Goal: Task Accomplishment & Management: Manage account settings

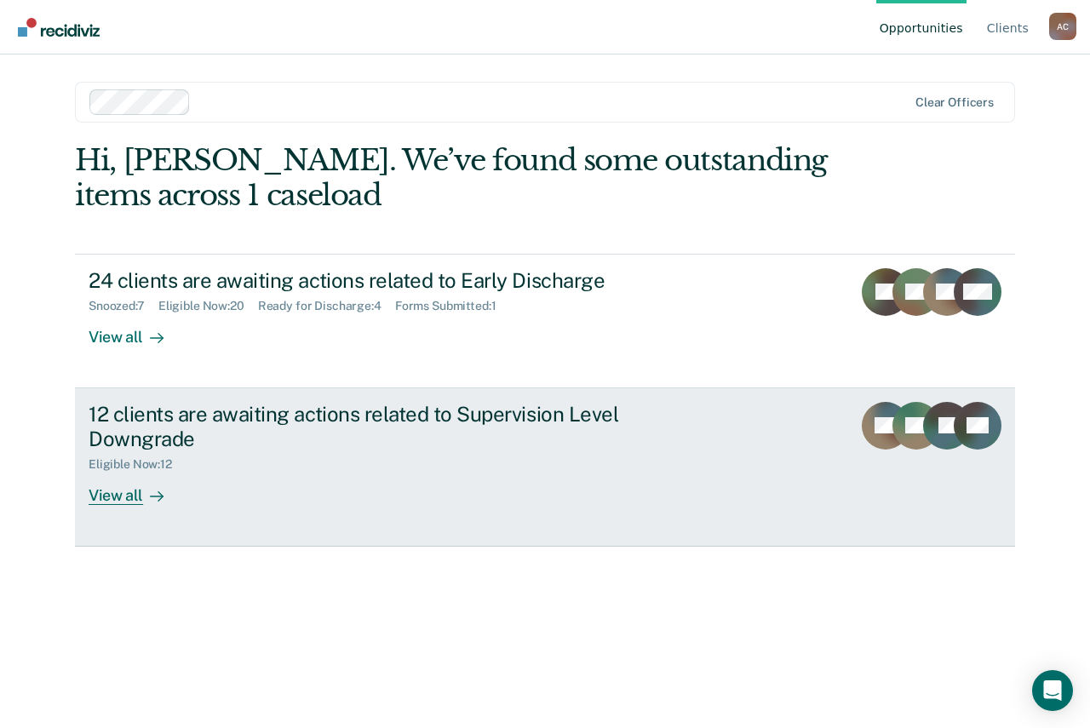
click at [181, 466] on div "Eligible Now : 12" at bounding box center [137, 464] width 97 height 14
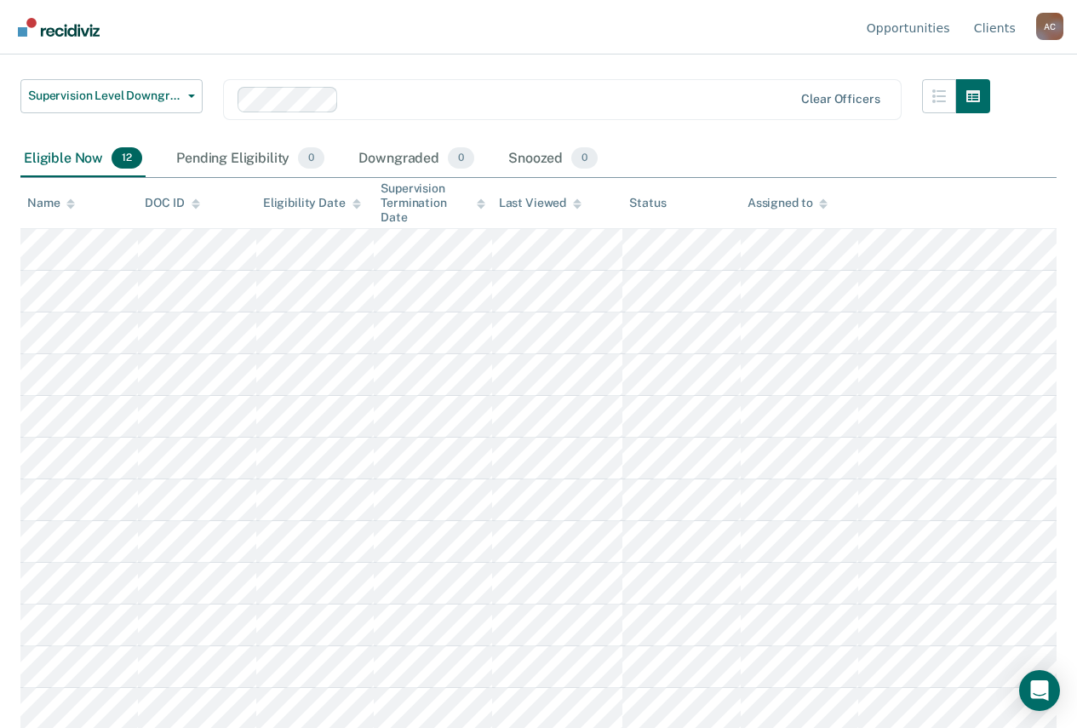
scroll to position [102, 0]
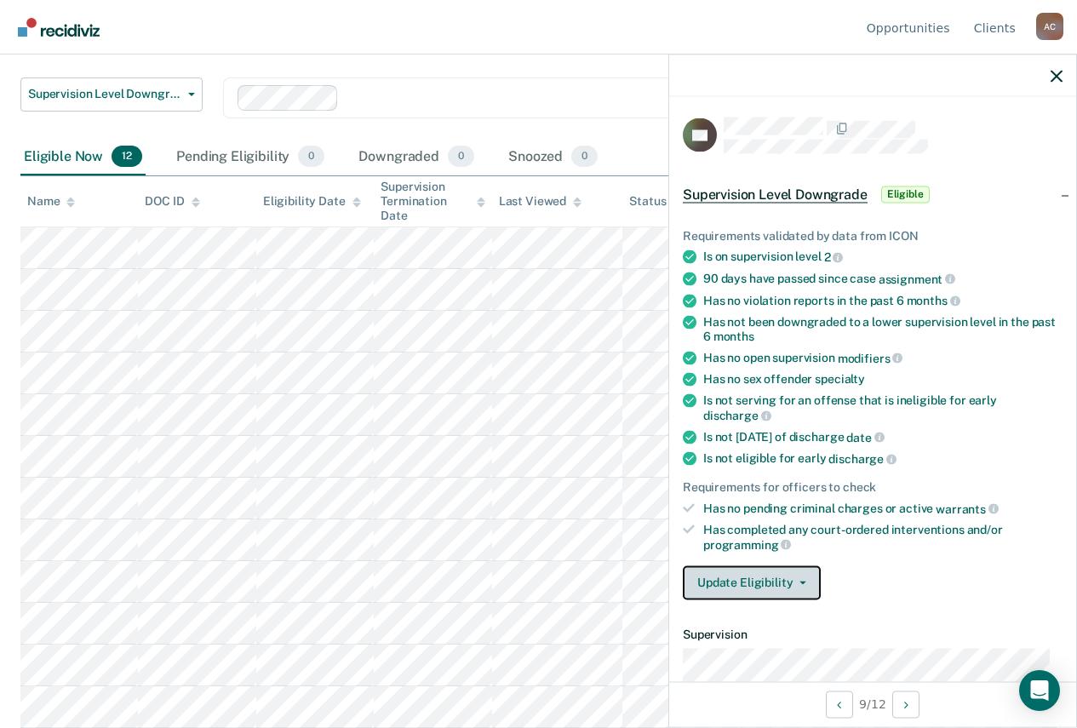
click at [799, 583] on button "Update Eligibility" at bounding box center [752, 582] width 138 height 34
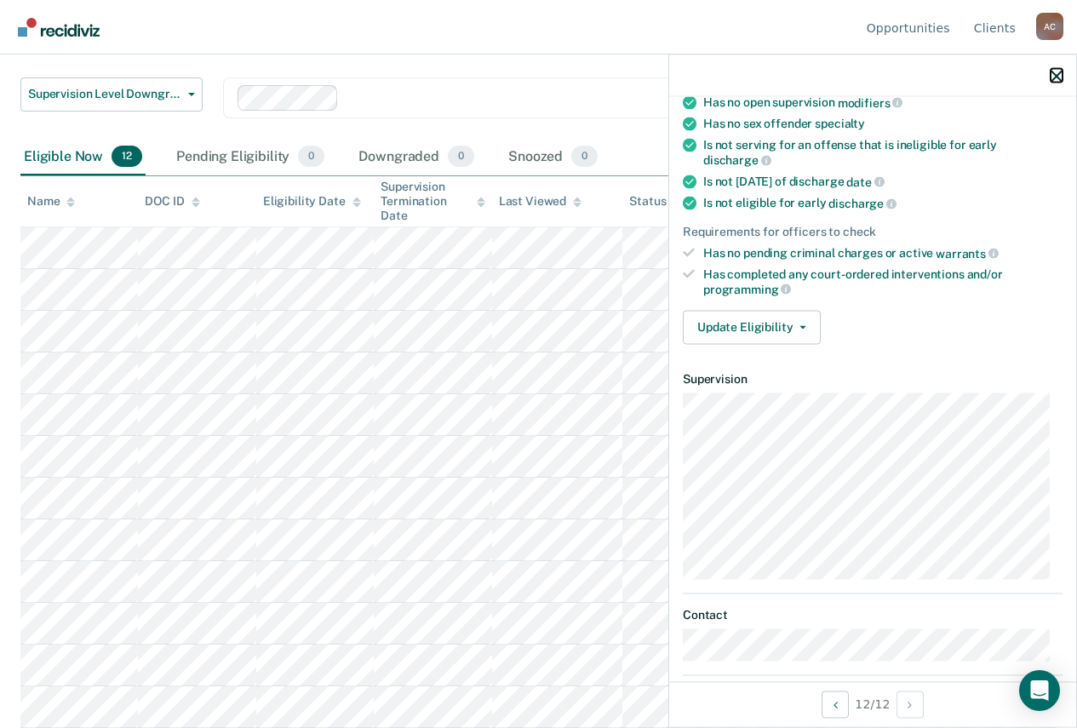
click at [1057, 77] on icon "button" at bounding box center [1057, 76] width 12 height 12
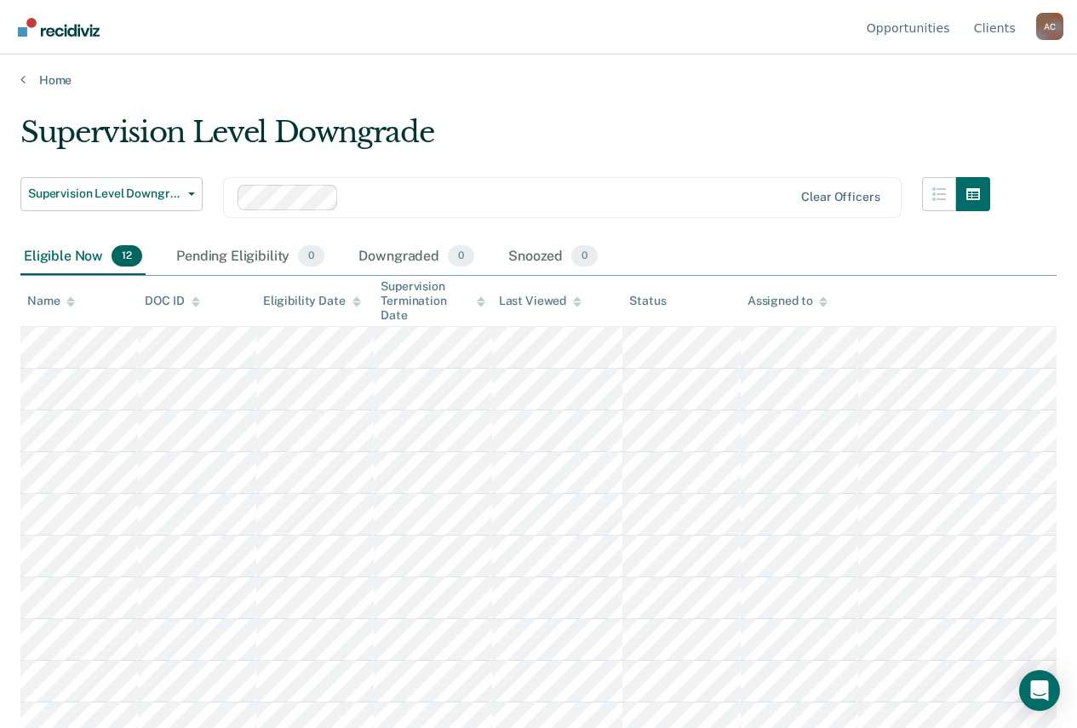
scroll to position [0, 0]
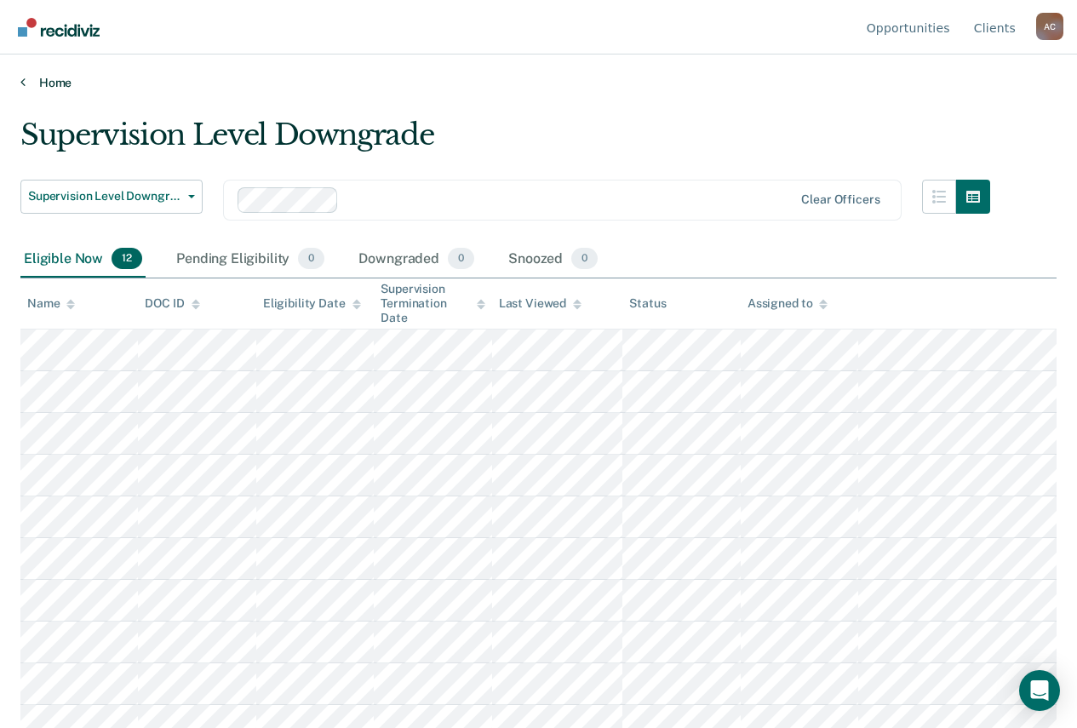
click at [74, 83] on link "Home" at bounding box center [538, 82] width 1036 height 15
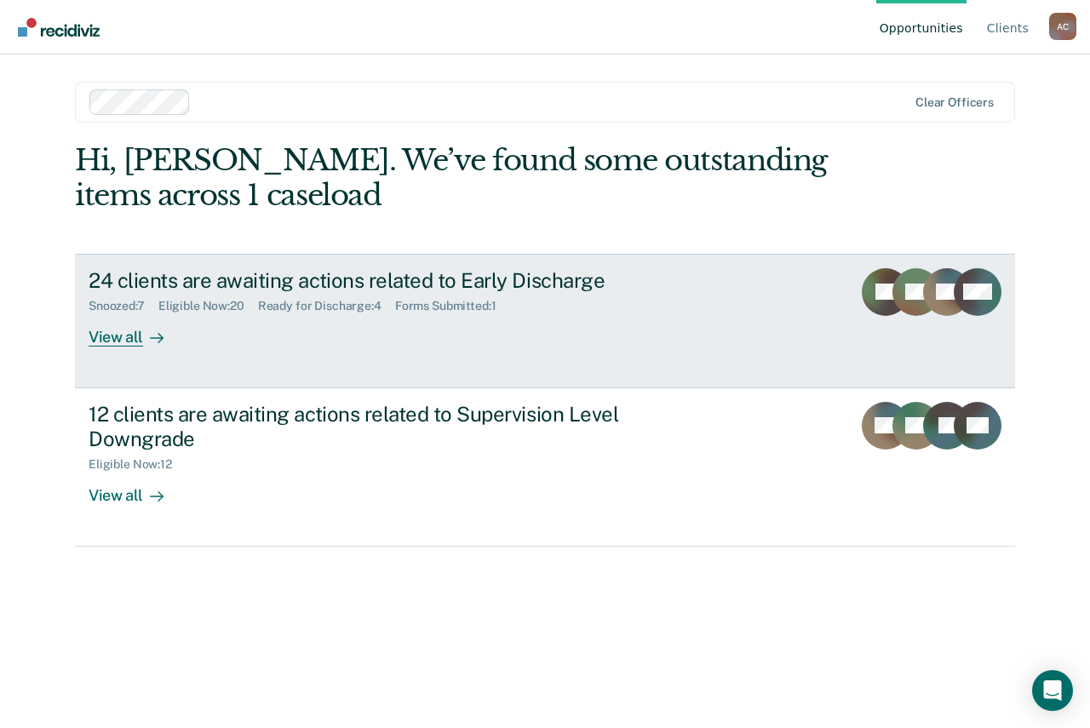
click at [266, 297] on div "Snoozed : 7 Eligible Now : 20 Ready for Discharge : 4 Forms Submitted : 1" at bounding box center [388, 302] width 598 height 21
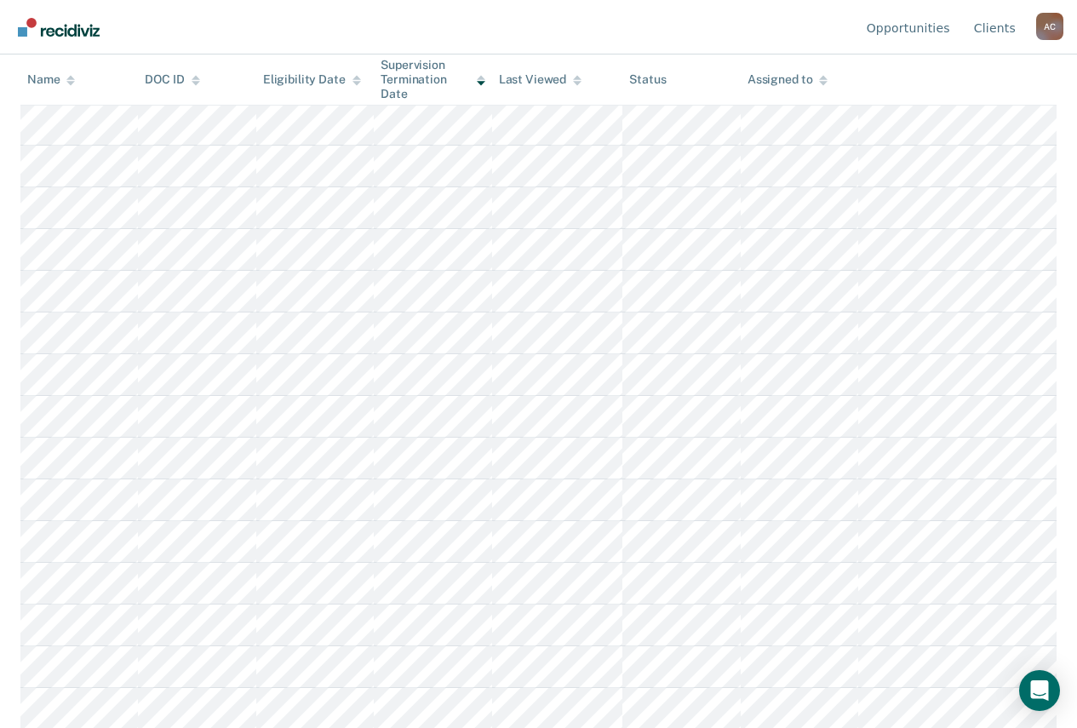
scroll to position [255, 0]
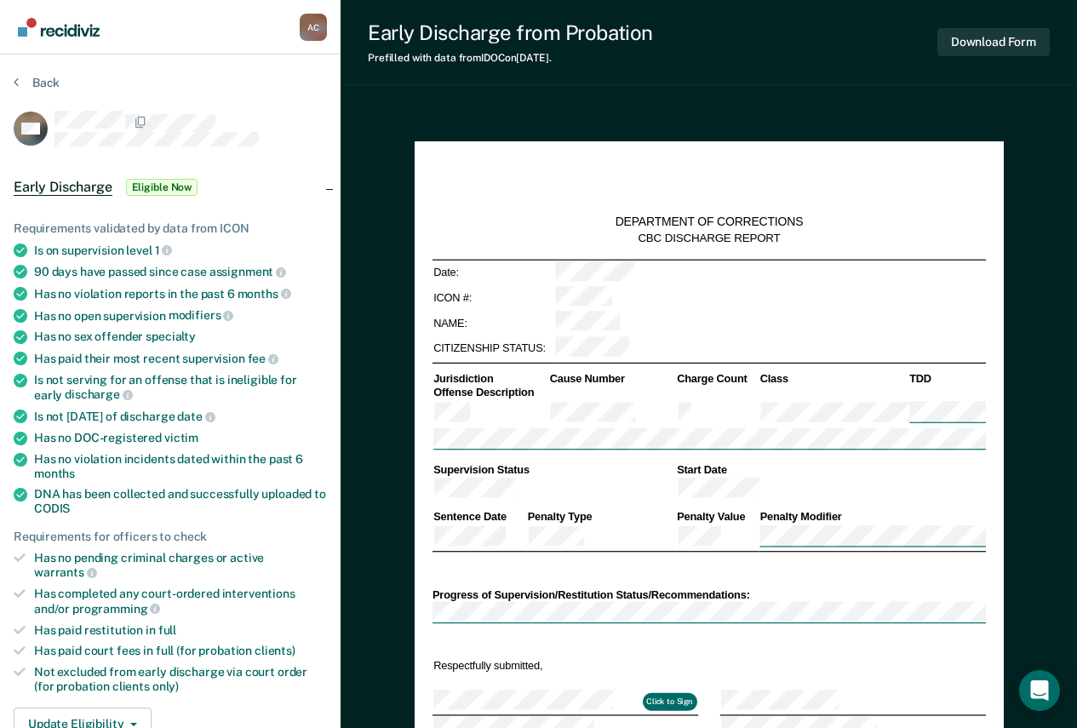
type textarea "x"
click at [54, 81] on button "Back" at bounding box center [37, 82] width 46 height 15
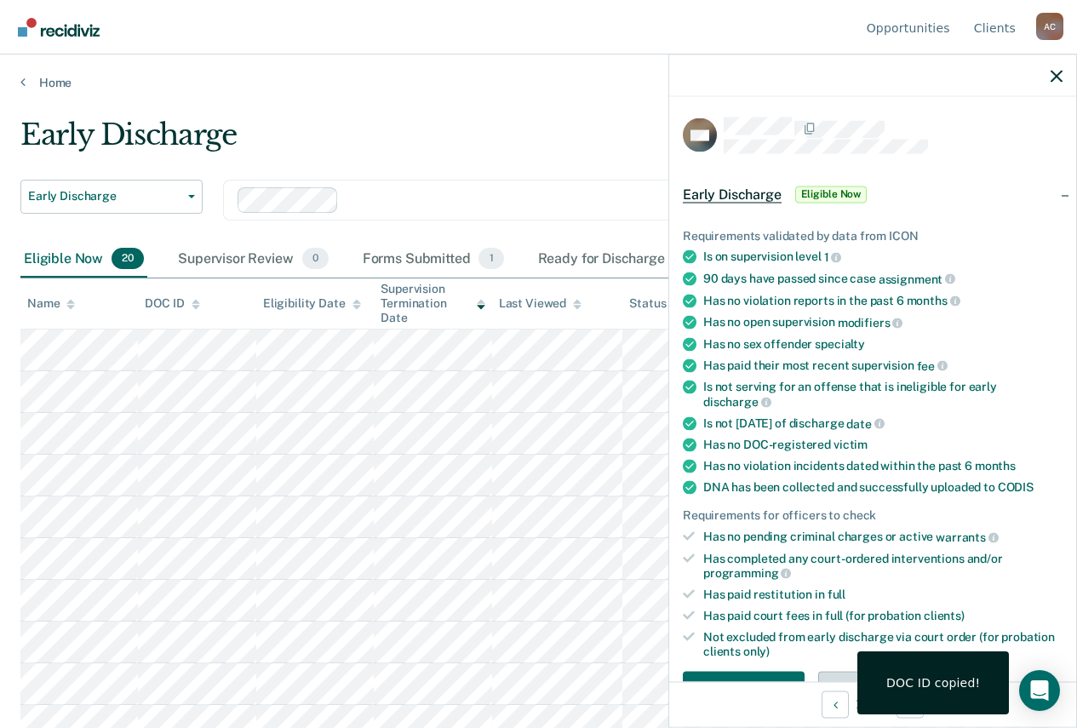
scroll to position [451, 0]
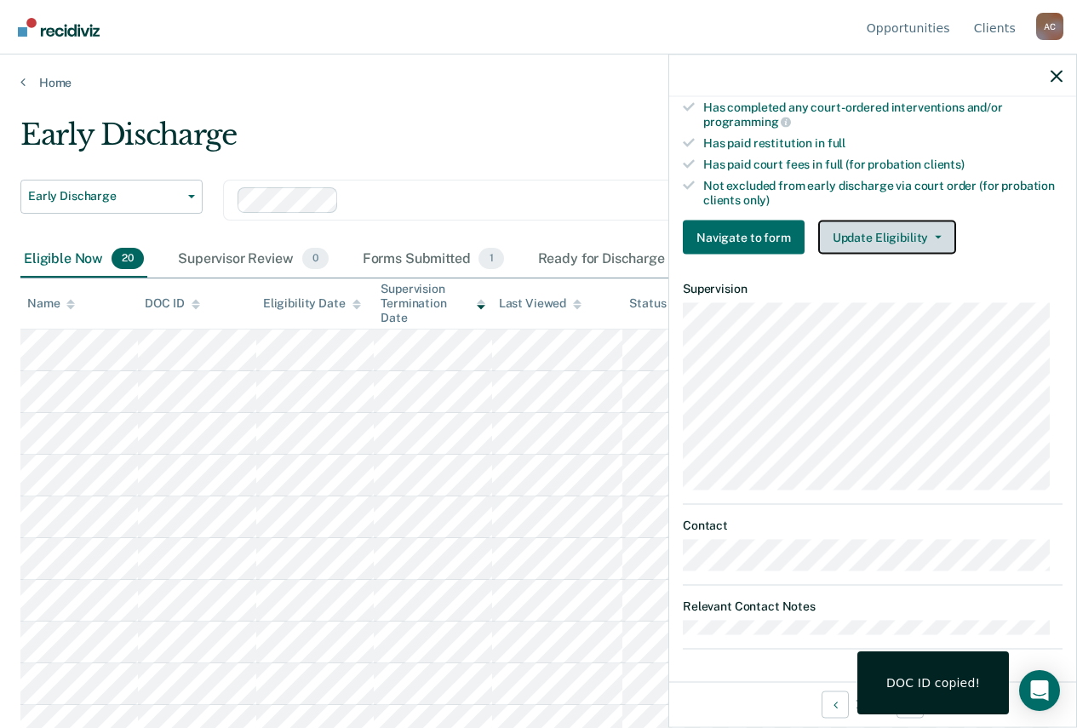
click at [897, 230] on button "Update Eligibility" at bounding box center [887, 238] width 138 height 34
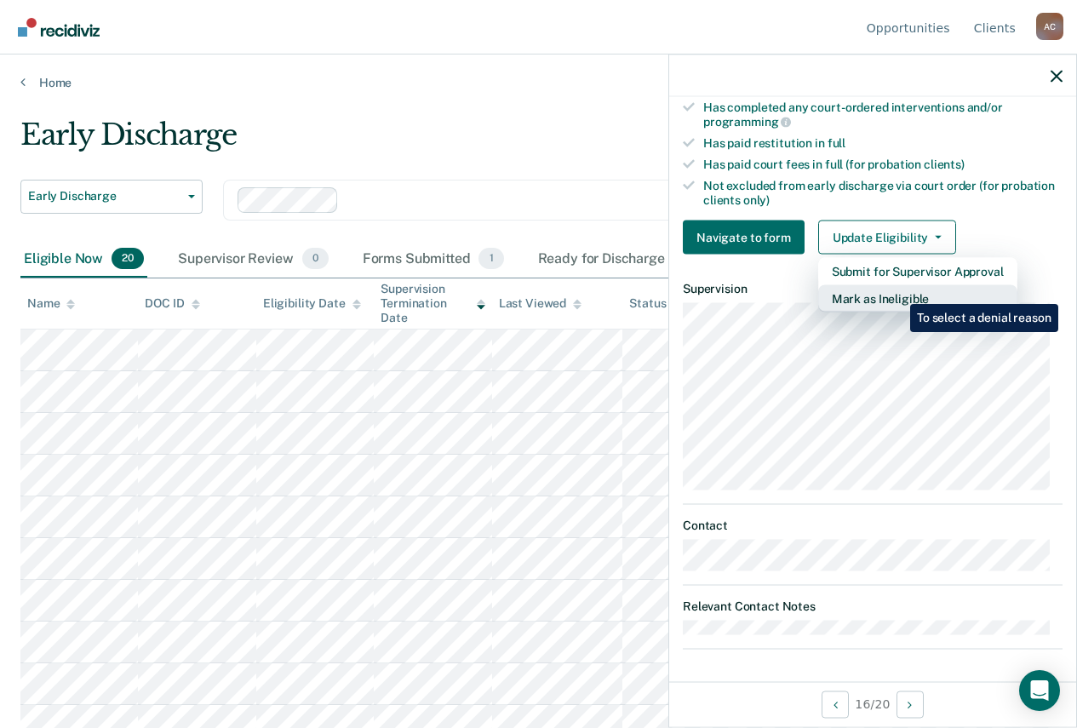
click at [897, 291] on button "Mark as Ineligible" at bounding box center [917, 298] width 199 height 27
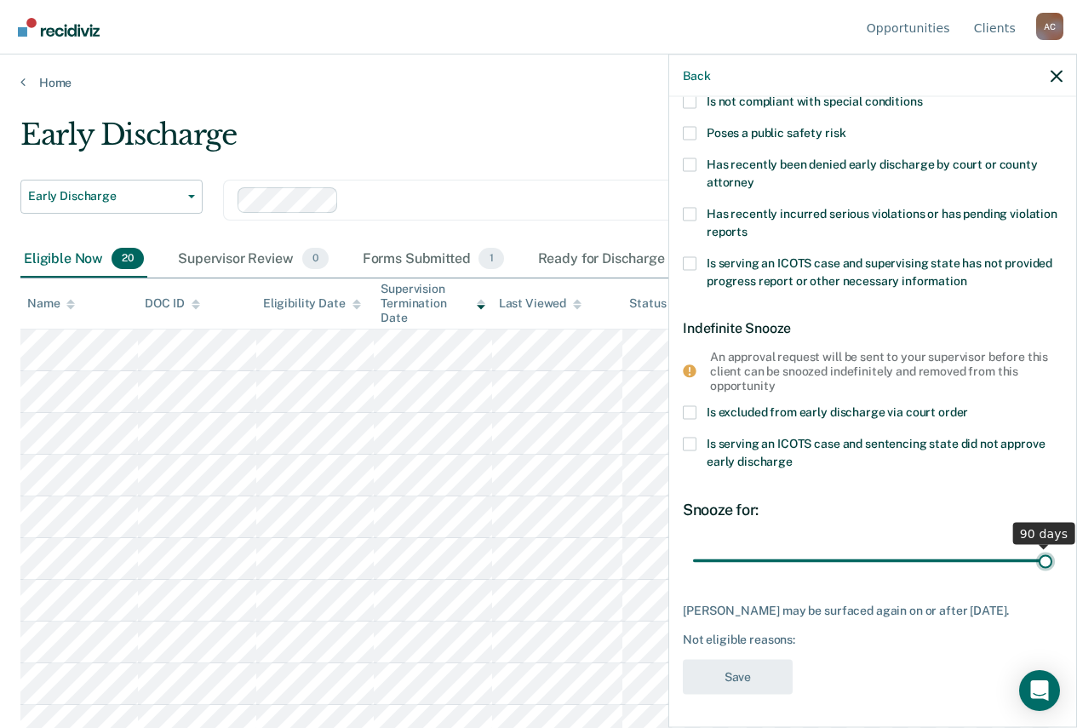
drag, startPoint x: 811, startPoint y: 561, endPoint x: 1052, endPoint y: 568, distance: 241.9
type input "90"
click at [1052, 568] on input "range" at bounding box center [872, 561] width 359 height 30
click at [1059, 81] on icon "button" at bounding box center [1057, 76] width 12 height 12
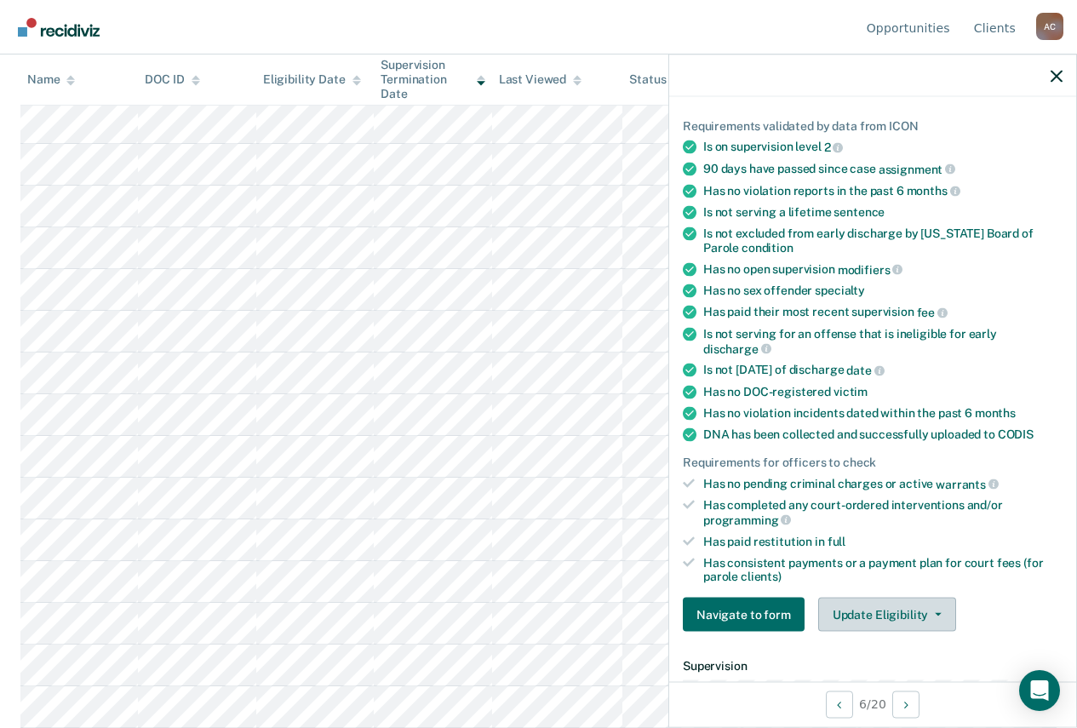
scroll to position [341, 0]
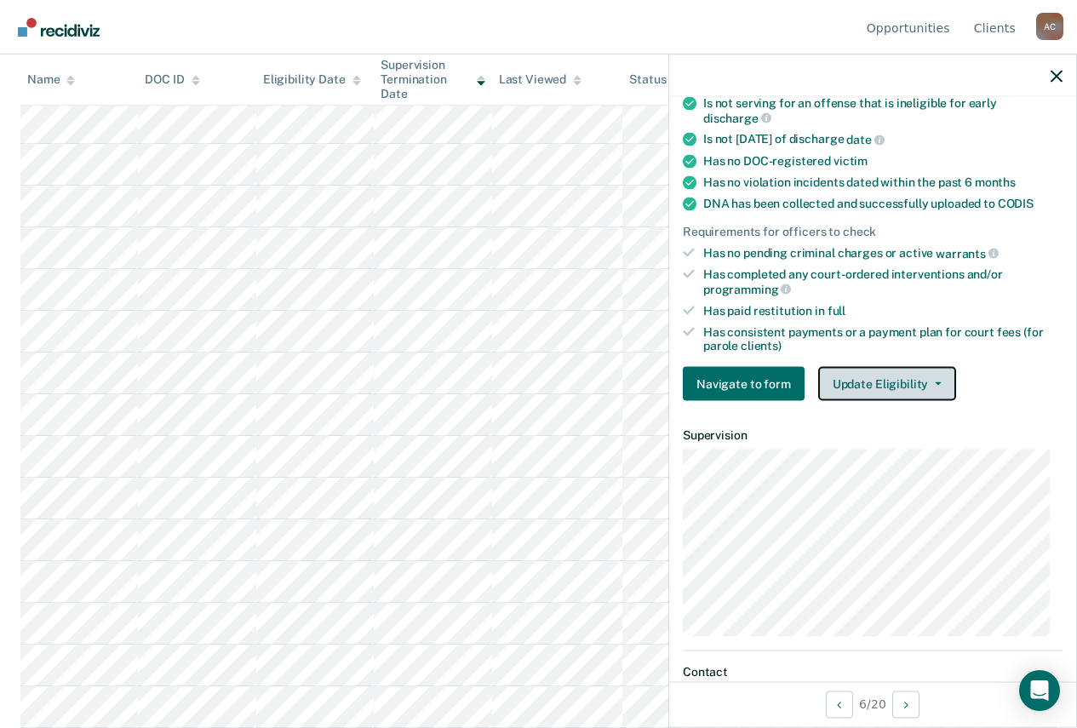
click at [848, 385] on button "Update Eligibility" at bounding box center [887, 384] width 138 height 34
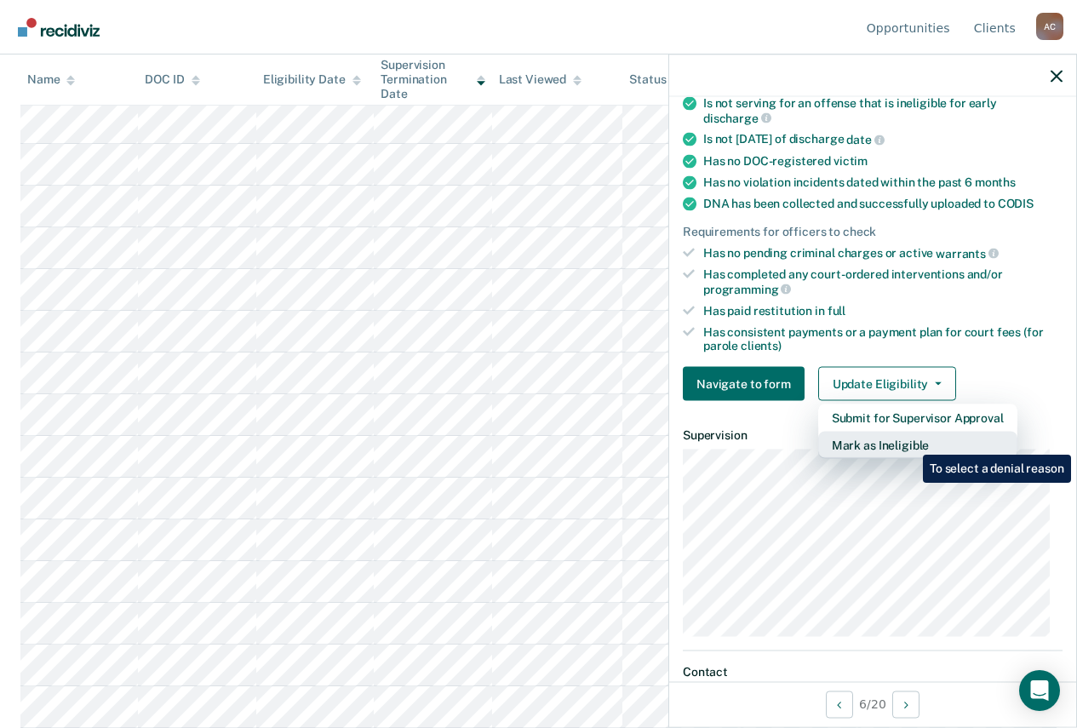
click at [910, 442] on button "Mark as Ineligible" at bounding box center [917, 445] width 199 height 27
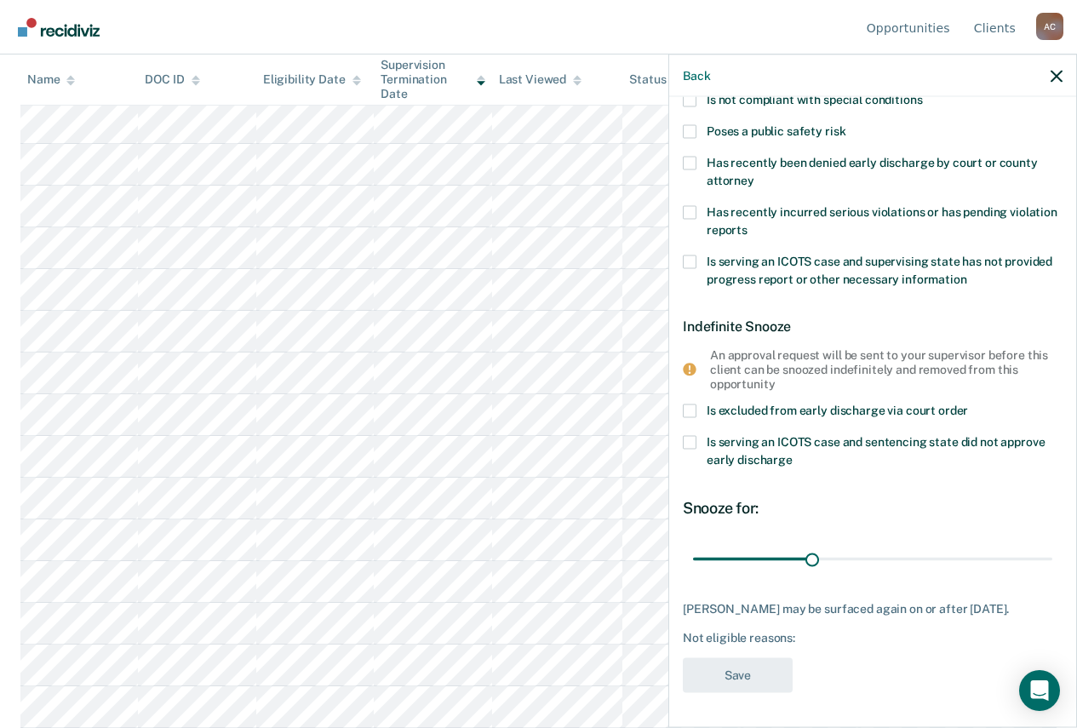
click at [689, 436] on span at bounding box center [690, 443] width 14 height 14
click at [793, 454] on input "Is serving an ICOTS case and sentencing state did not approve early discharge" at bounding box center [793, 454] width 0 height 0
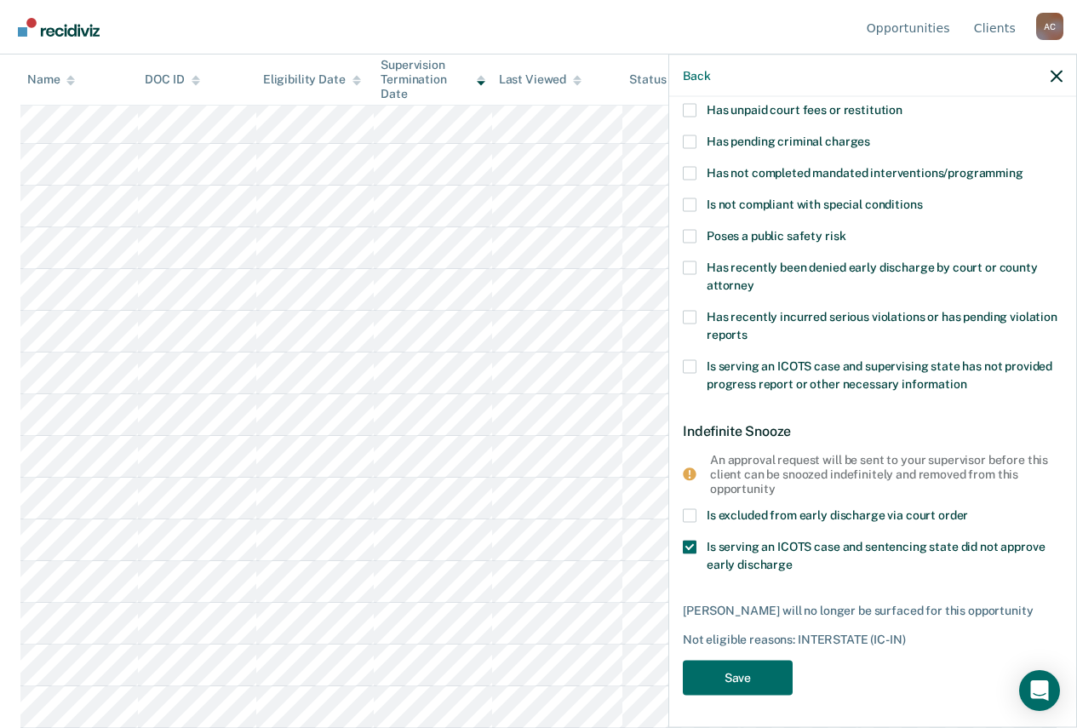
click at [691, 541] on span at bounding box center [690, 548] width 14 height 14
click at [793, 559] on input "Is serving an ICOTS case and sentencing state did not approve early discharge" at bounding box center [793, 559] width 0 height 0
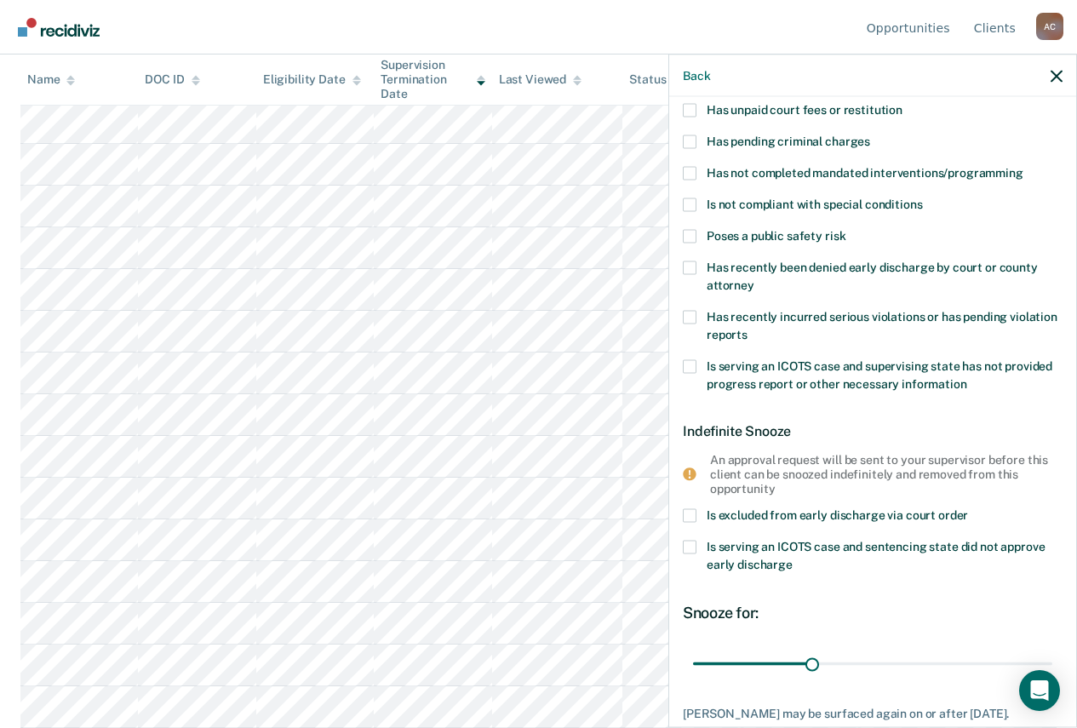
click at [690, 368] on span at bounding box center [690, 366] width 14 height 14
click at [967, 377] on input "Is serving an ICOTS case and supervising state has not provided progress report…" at bounding box center [967, 377] width 0 height 0
click at [690, 368] on span at bounding box center [690, 366] width 14 height 14
click at [967, 377] on input "Is serving an ICOTS case and supervising state has not provided progress report…" at bounding box center [967, 377] width 0 height 0
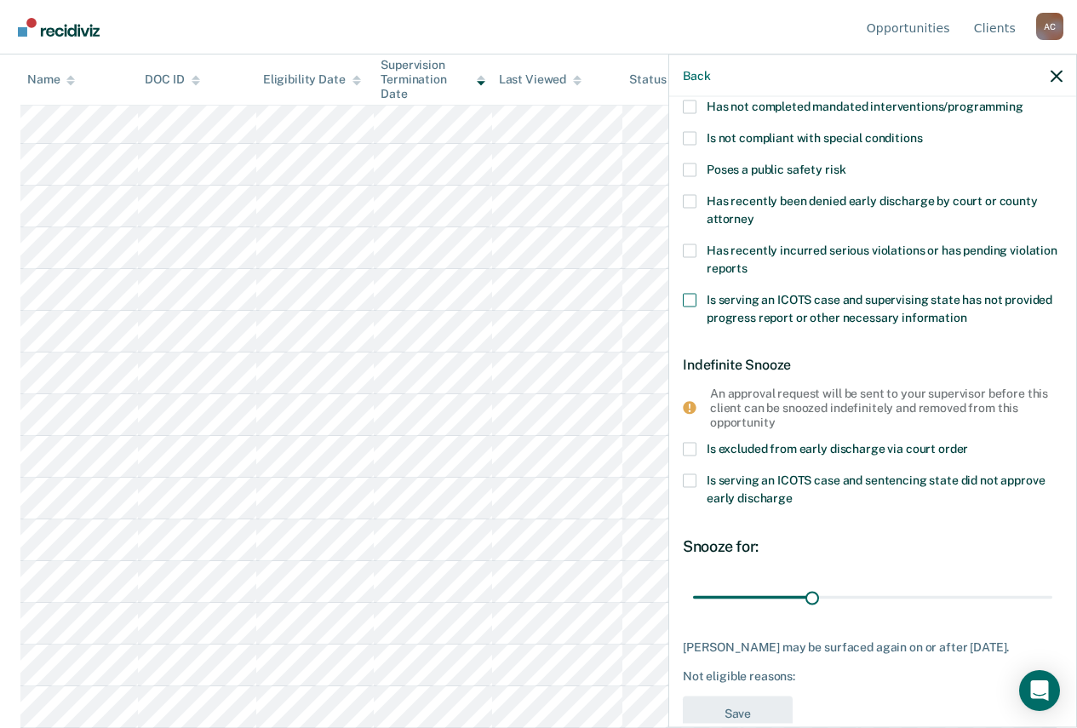
scroll to position [224, 0]
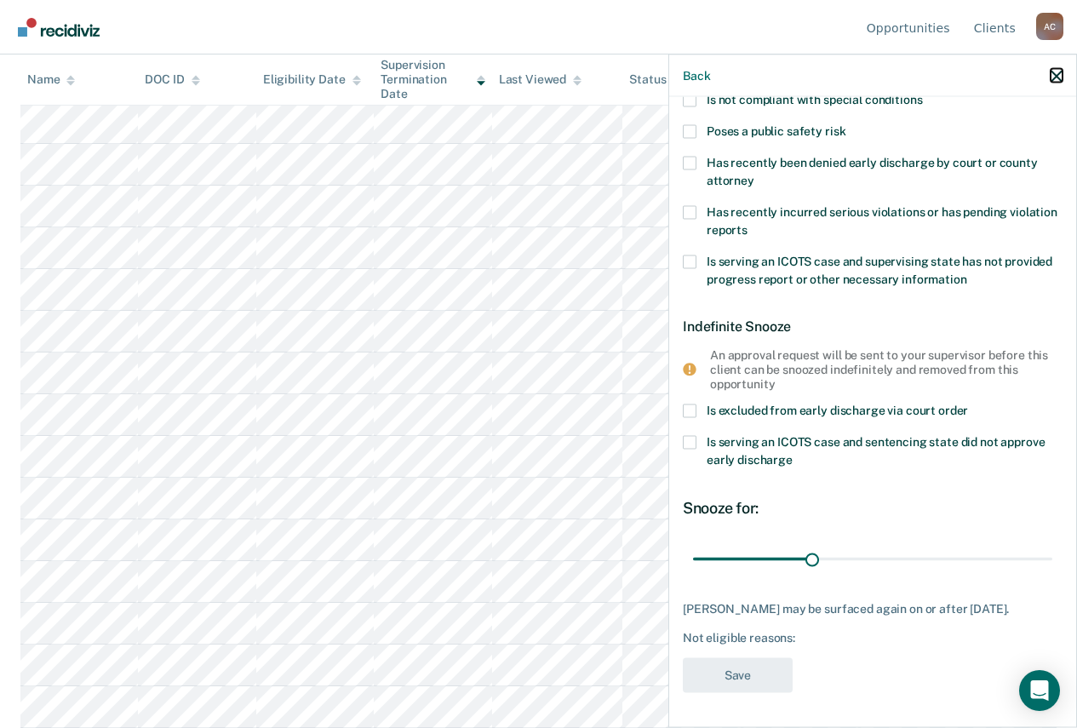
click at [1057, 70] on icon "button" at bounding box center [1057, 76] width 12 height 12
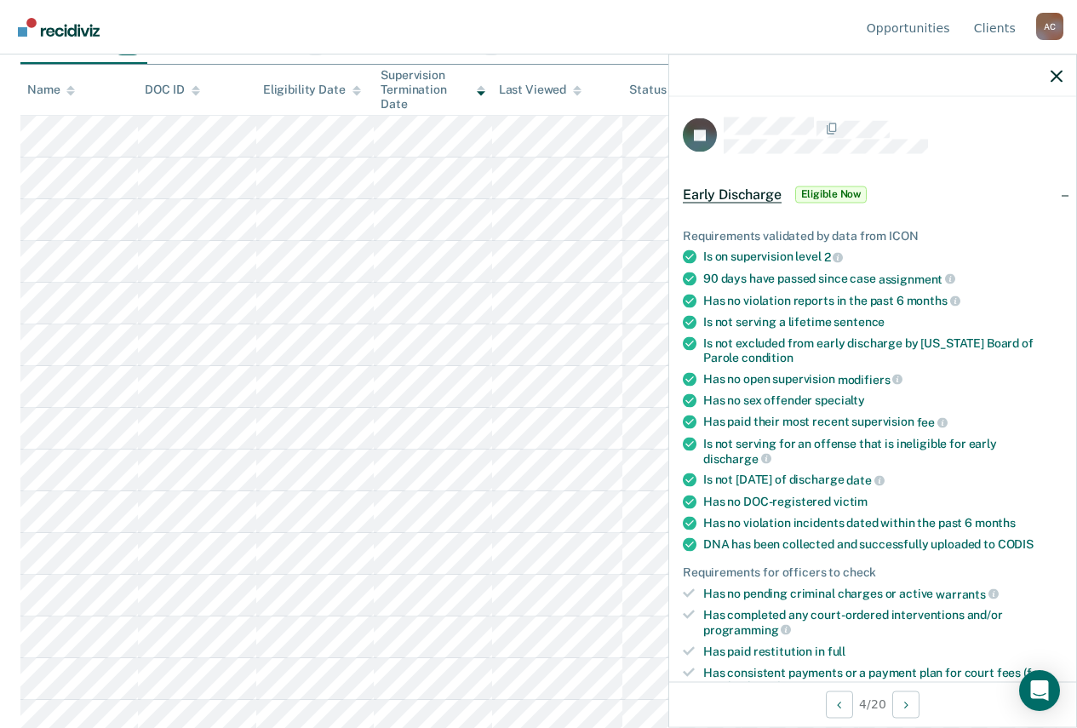
scroll to position [0, 0]
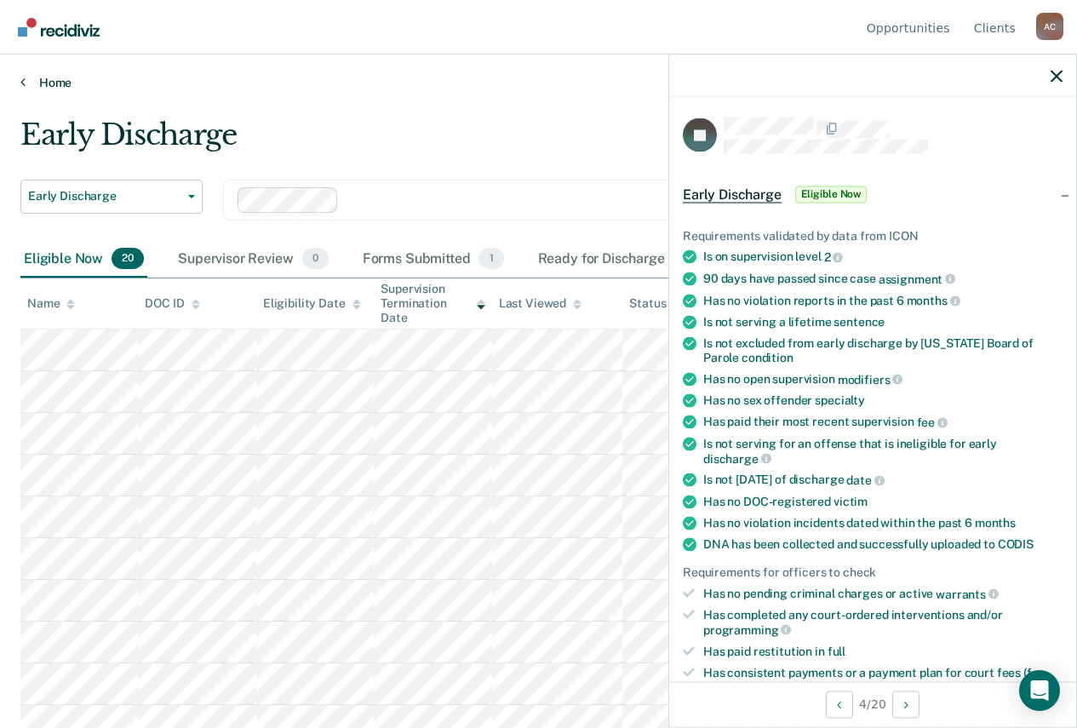
click at [20, 82] on icon at bounding box center [22, 82] width 5 height 14
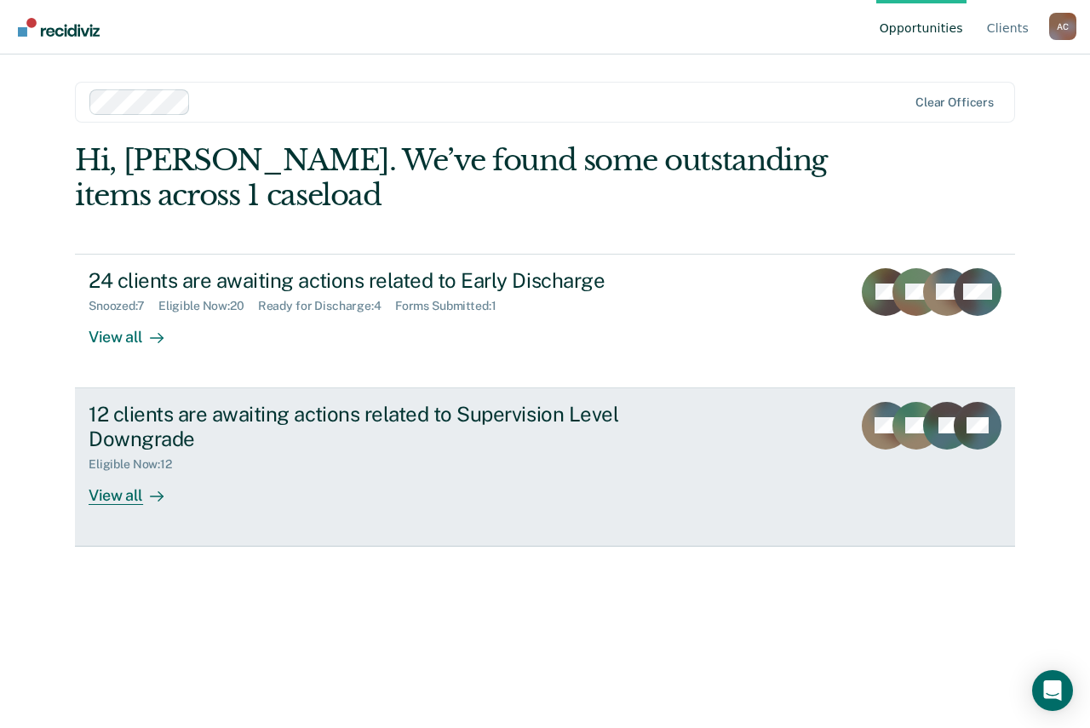
click at [105, 488] on div "View all" at bounding box center [136, 488] width 95 height 33
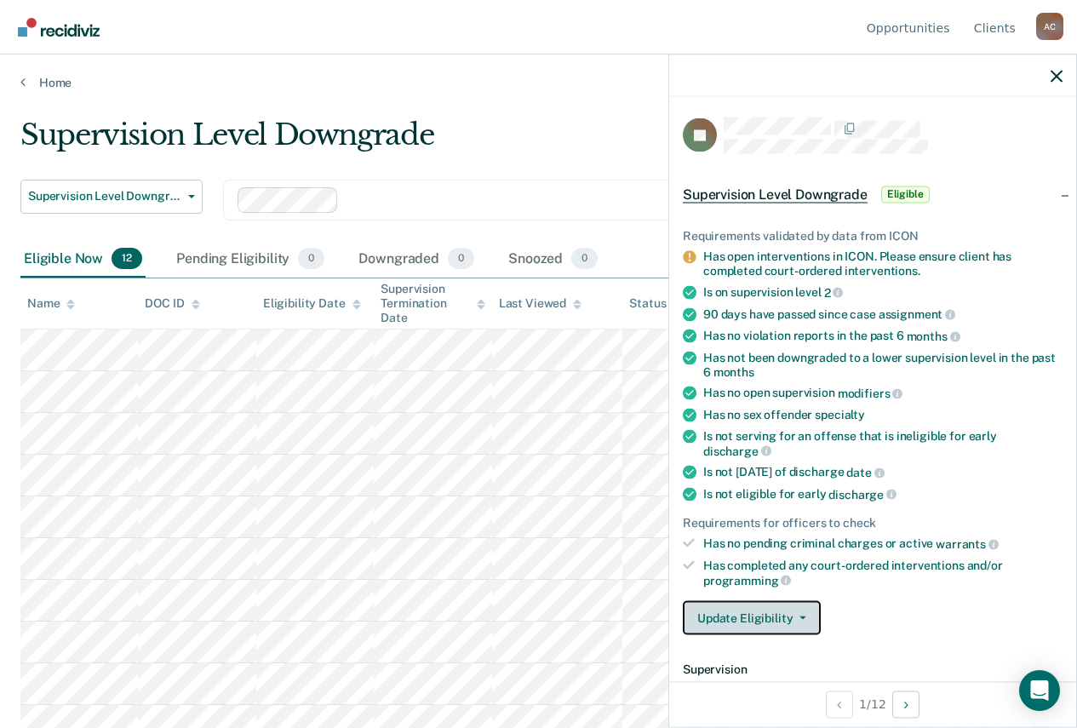
click at [771, 609] on button "Update Eligibility" at bounding box center [752, 618] width 138 height 34
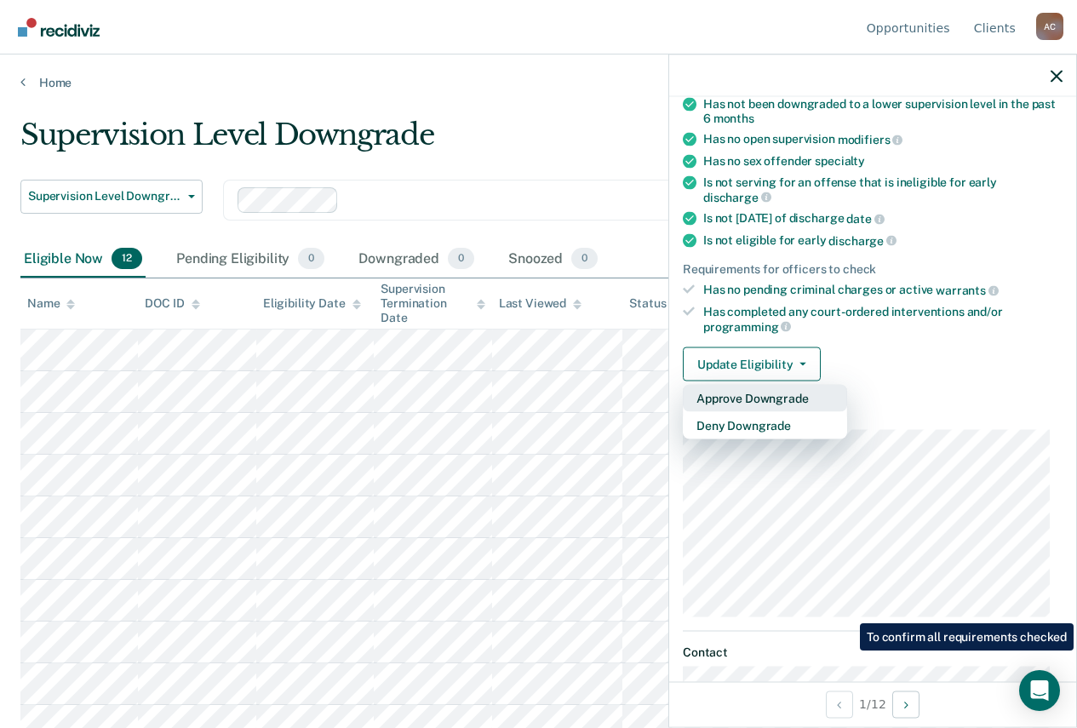
scroll to position [255, 0]
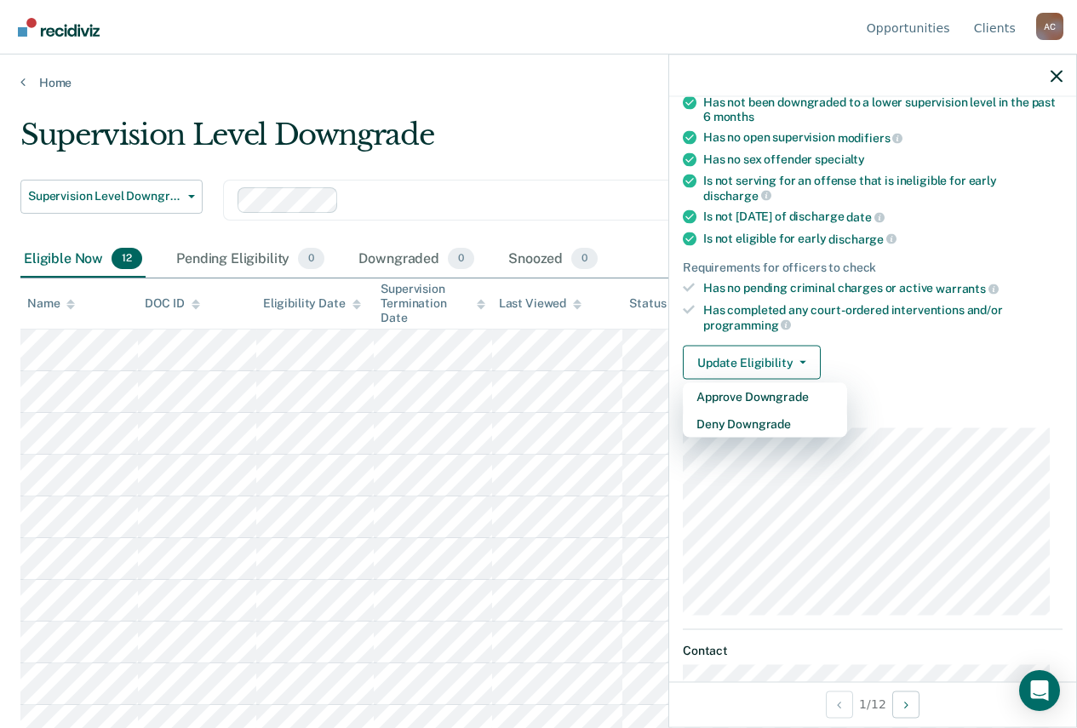
click at [968, 389] on div "Requirements validated by data from ICON Has open interventions in ICON. Please…" at bounding box center [872, 170] width 407 height 448
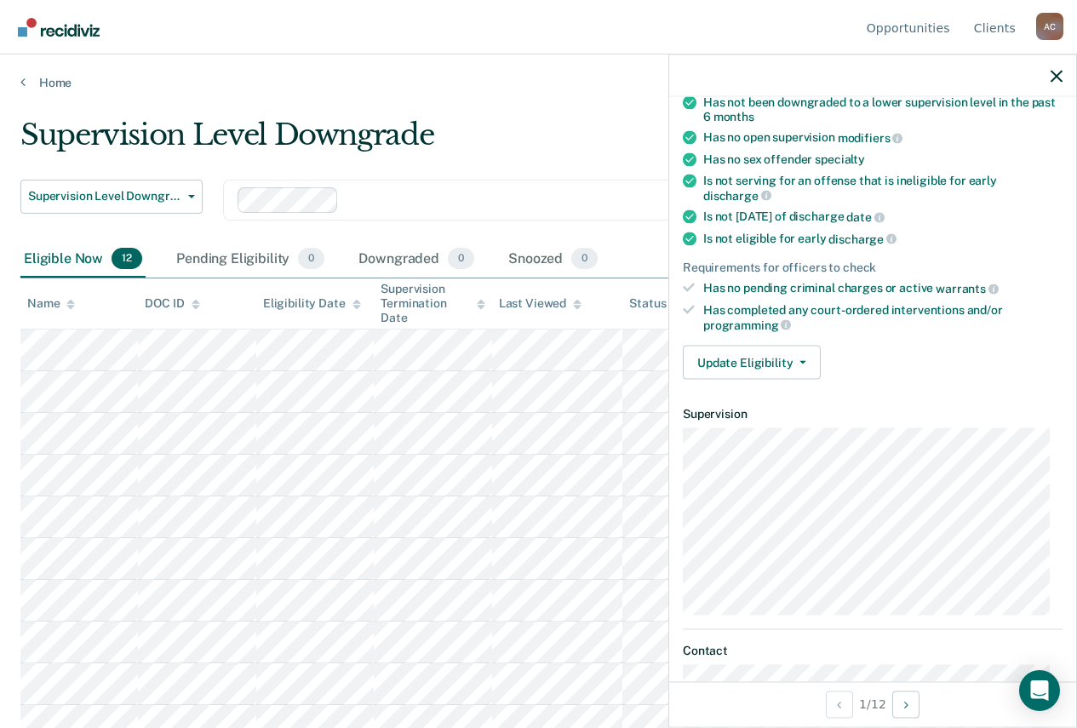
click at [1057, 67] on div at bounding box center [872, 75] width 407 height 43
click at [1059, 77] on icon "button" at bounding box center [1057, 76] width 12 height 12
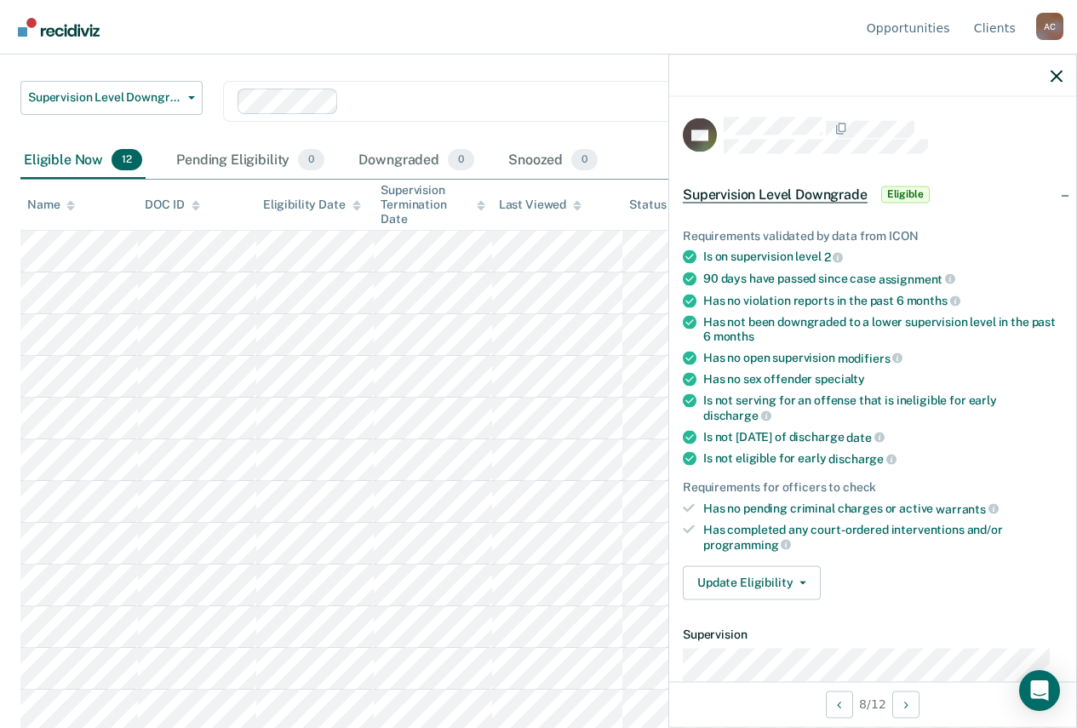
scroll to position [102, 0]
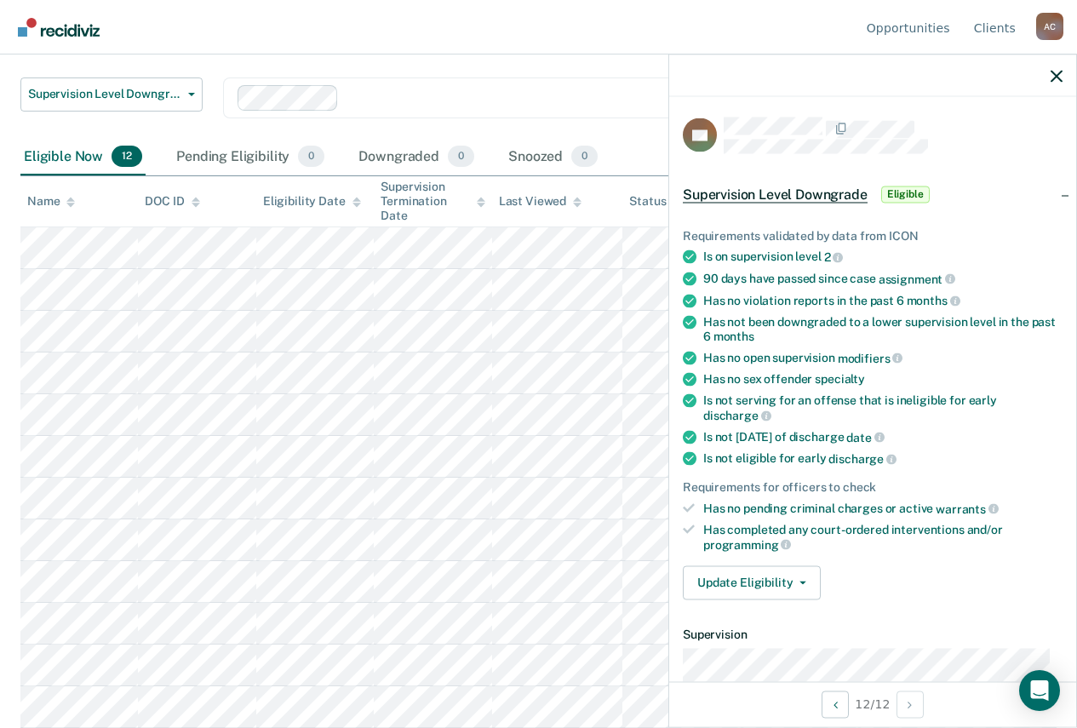
click at [1046, 77] on div at bounding box center [872, 75] width 407 height 43
click at [1065, 79] on div at bounding box center [872, 75] width 407 height 43
click at [1052, 80] on icon "button" at bounding box center [1057, 76] width 12 height 12
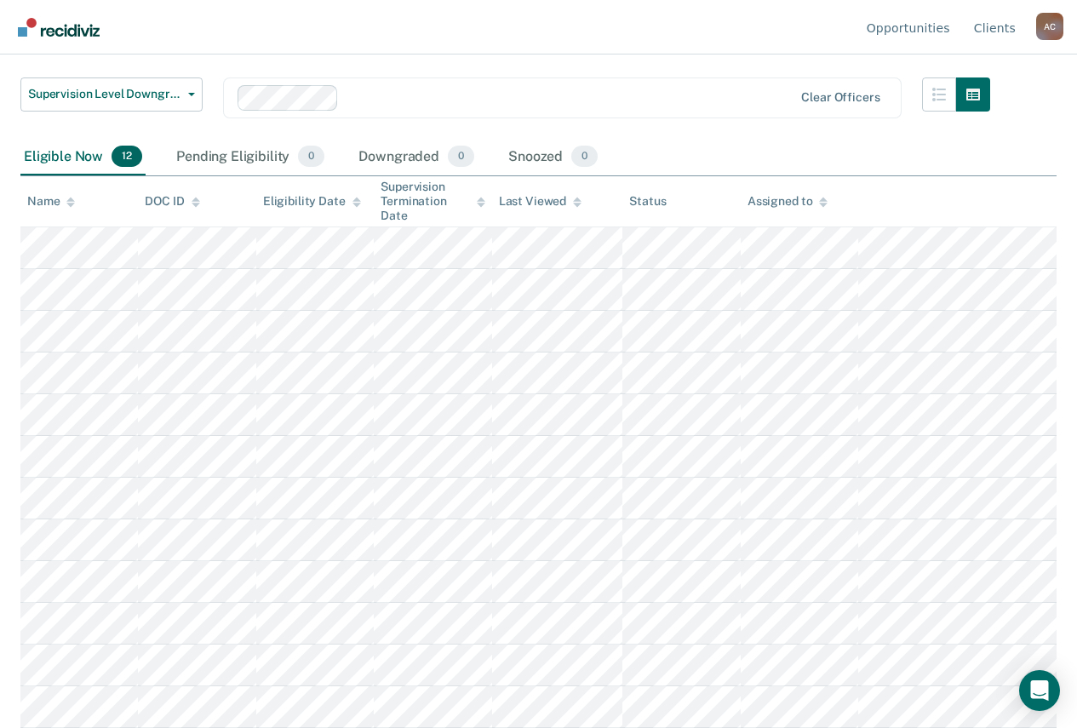
scroll to position [0, 0]
